Goal: Information Seeking & Learning: Learn about a topic

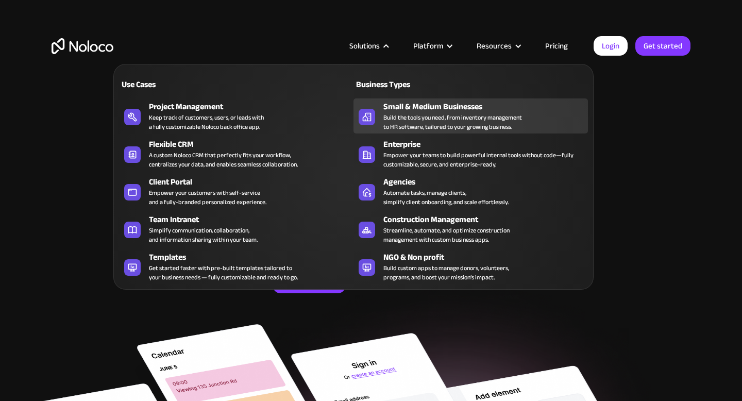
click at [420, 118] on div "Build the tools you need, from inventory management to HR software, tailored to…" at bounding box center [452, 122] width 139 height 19
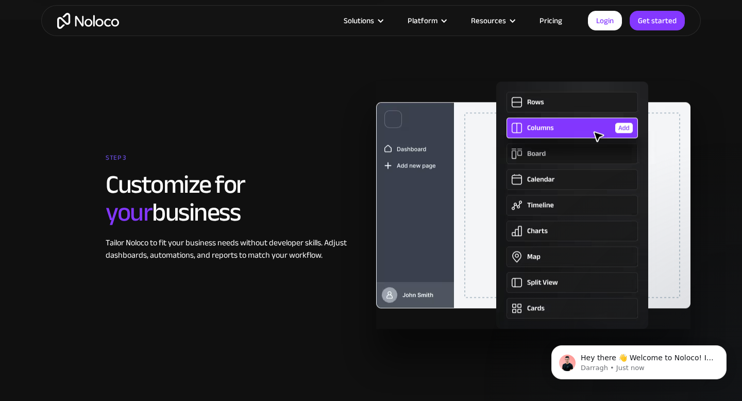
scroll to position [1981, 0]
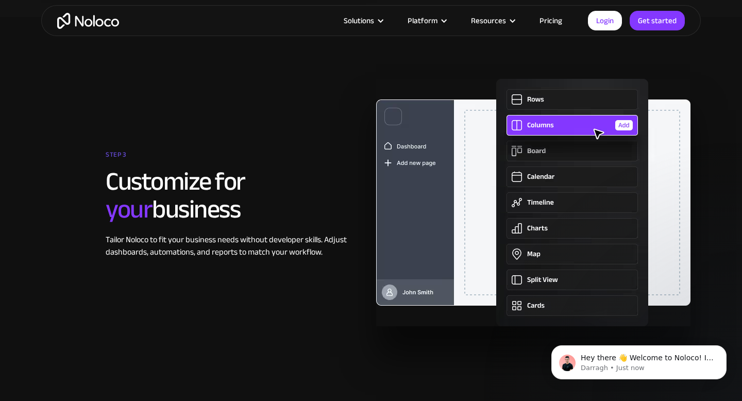
click at [546, 23] on link "Pricing" at bounding box center [550, 20] width 48 height 13
